Goal: Navigation & Orientation: Find specific page/section

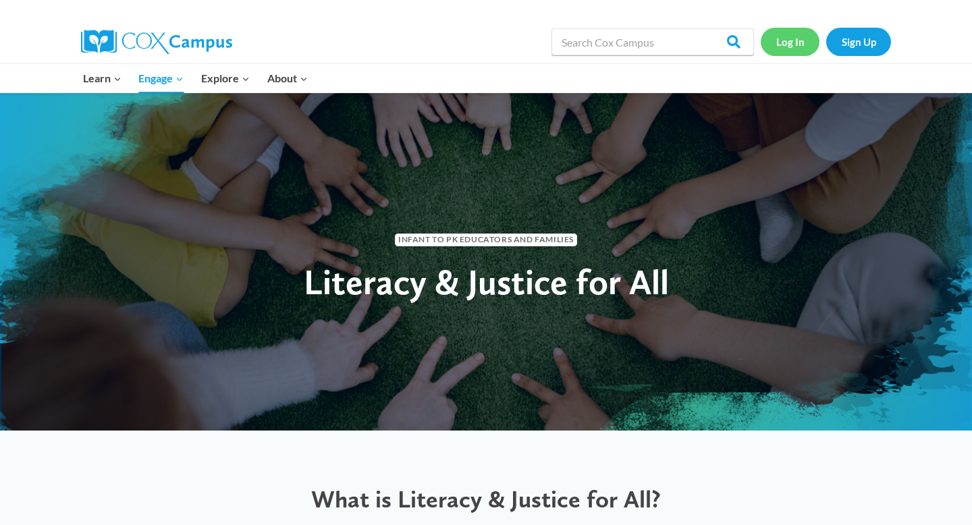
click at [797, 45] on link "Log In" at bounding box center [790, 42] width 59 height 28
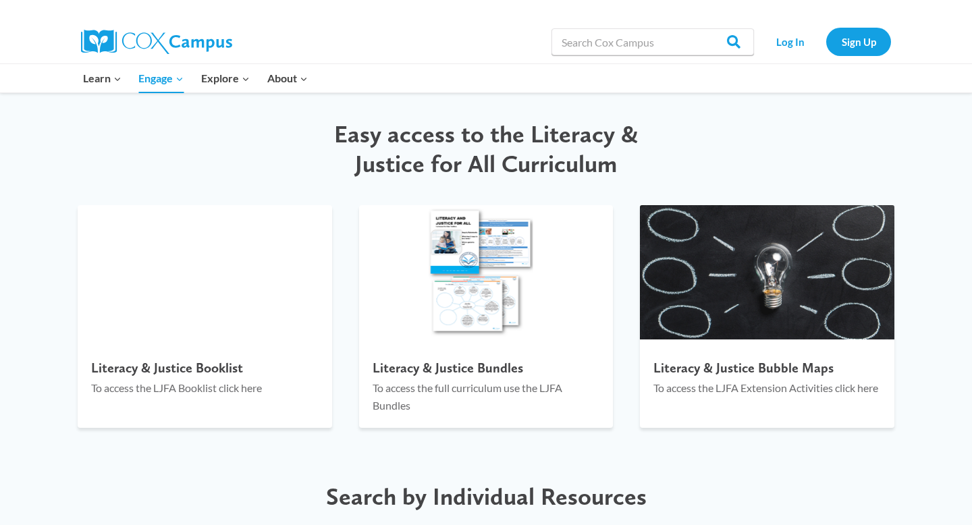
scroll to position [1422, 0]
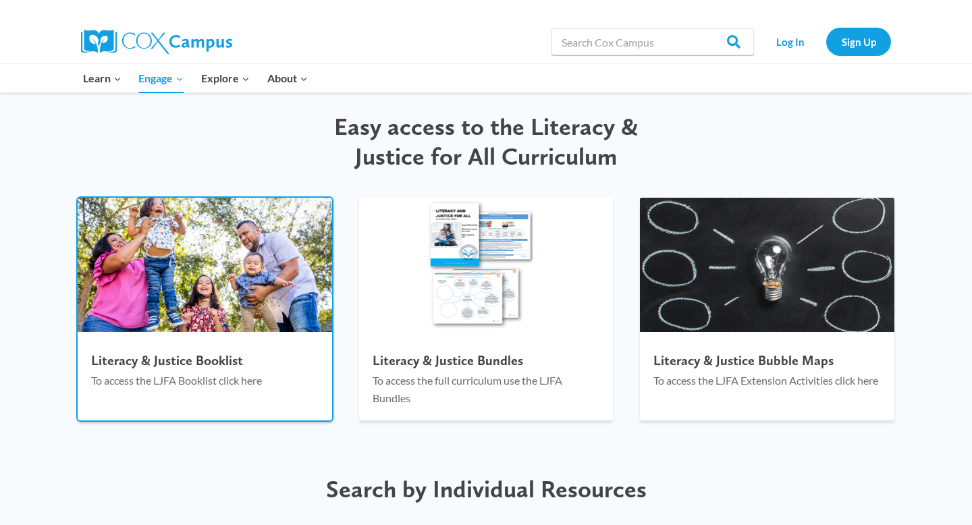
click at [264, 317] on img at bounding box center [205, 265] width 254 height 135
